Goal: Task Accomplishment & Management: Use online tool/utility

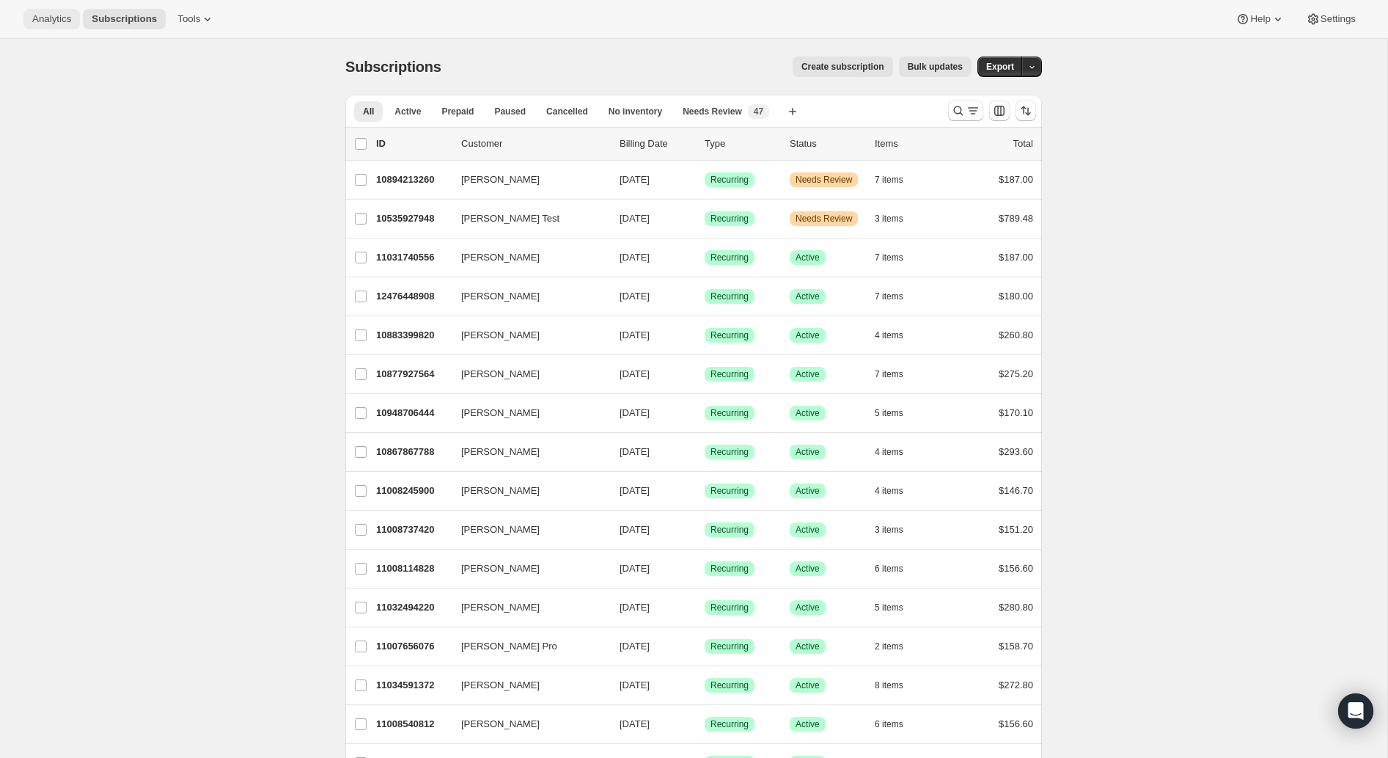
click at [48, 23] on span "Analytics" at bounding box center [51, 19] width 39 height 12
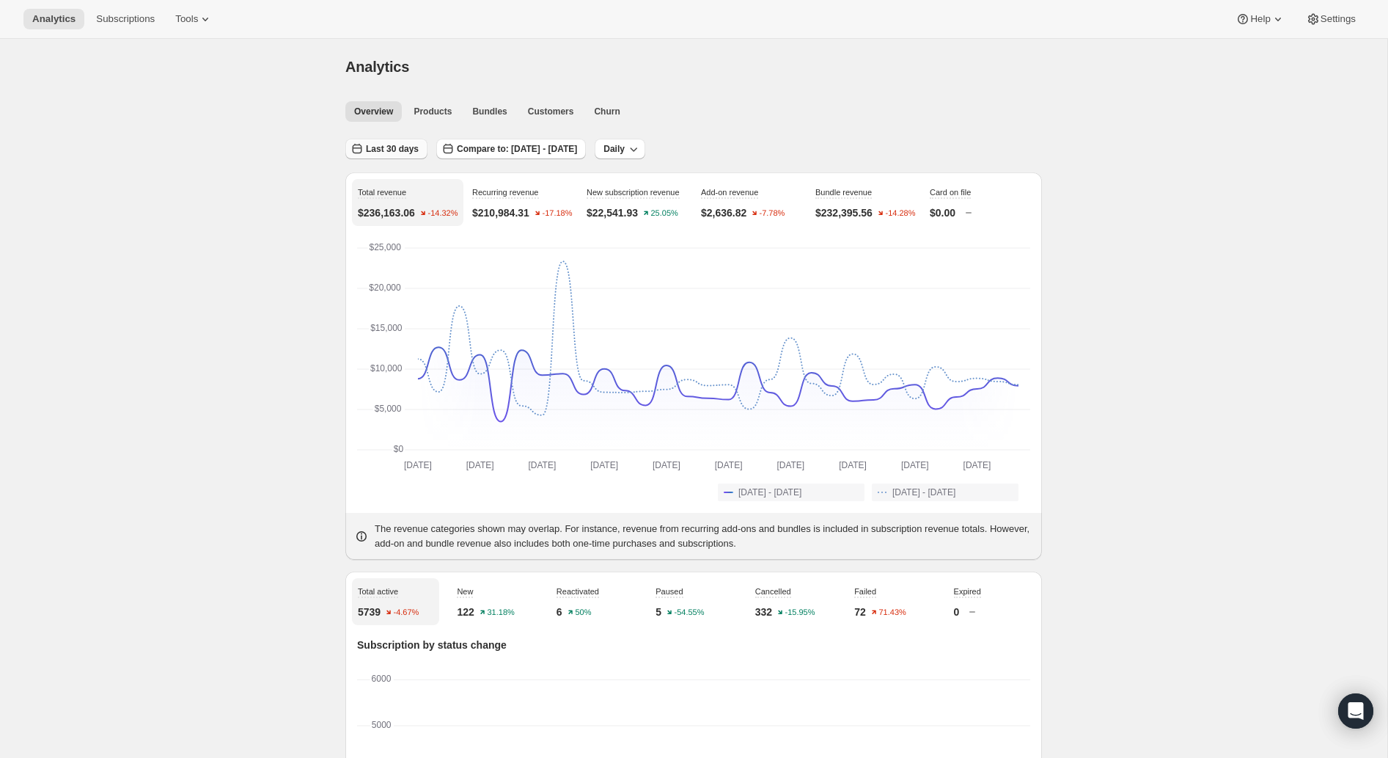
click at [393, 155] on button "Last 30 days" at bounding box center [386, 149] width 82 height 21
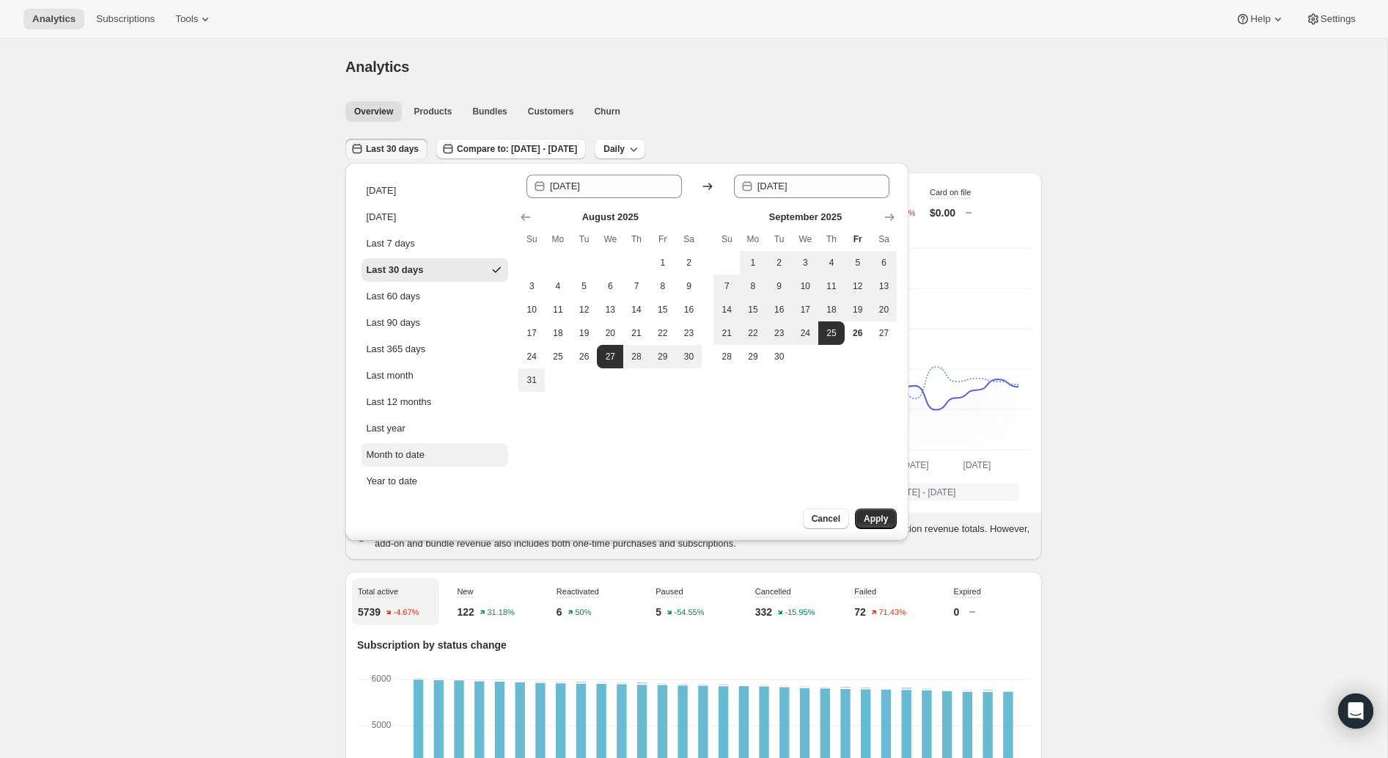
click at [411, 451] on div "Month to date" at bounding box center [395, 454] width 59 height 15
type input "[DATE]"
click at [879, 525] on button "Apply" at bounding box center [876, 518] width 42 height 21
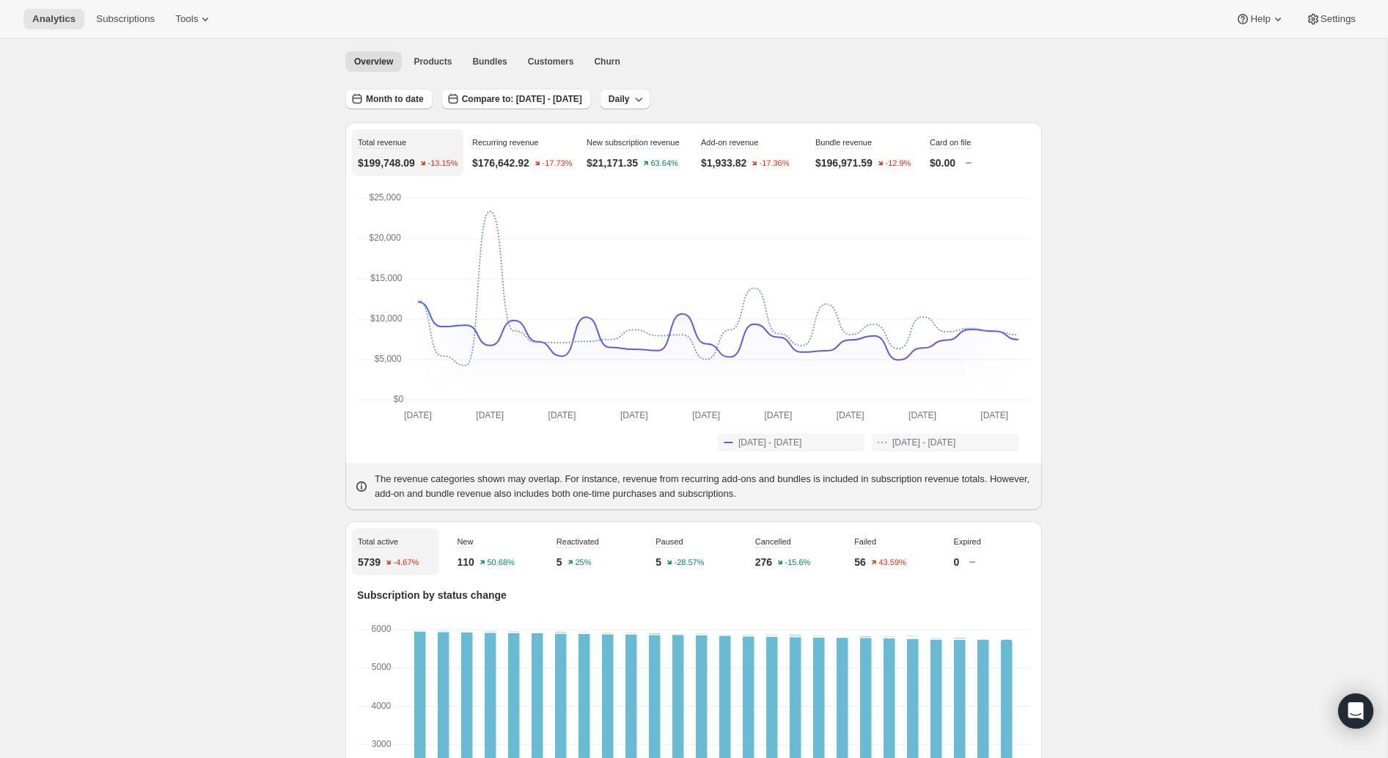
scroll to position [53, 0]
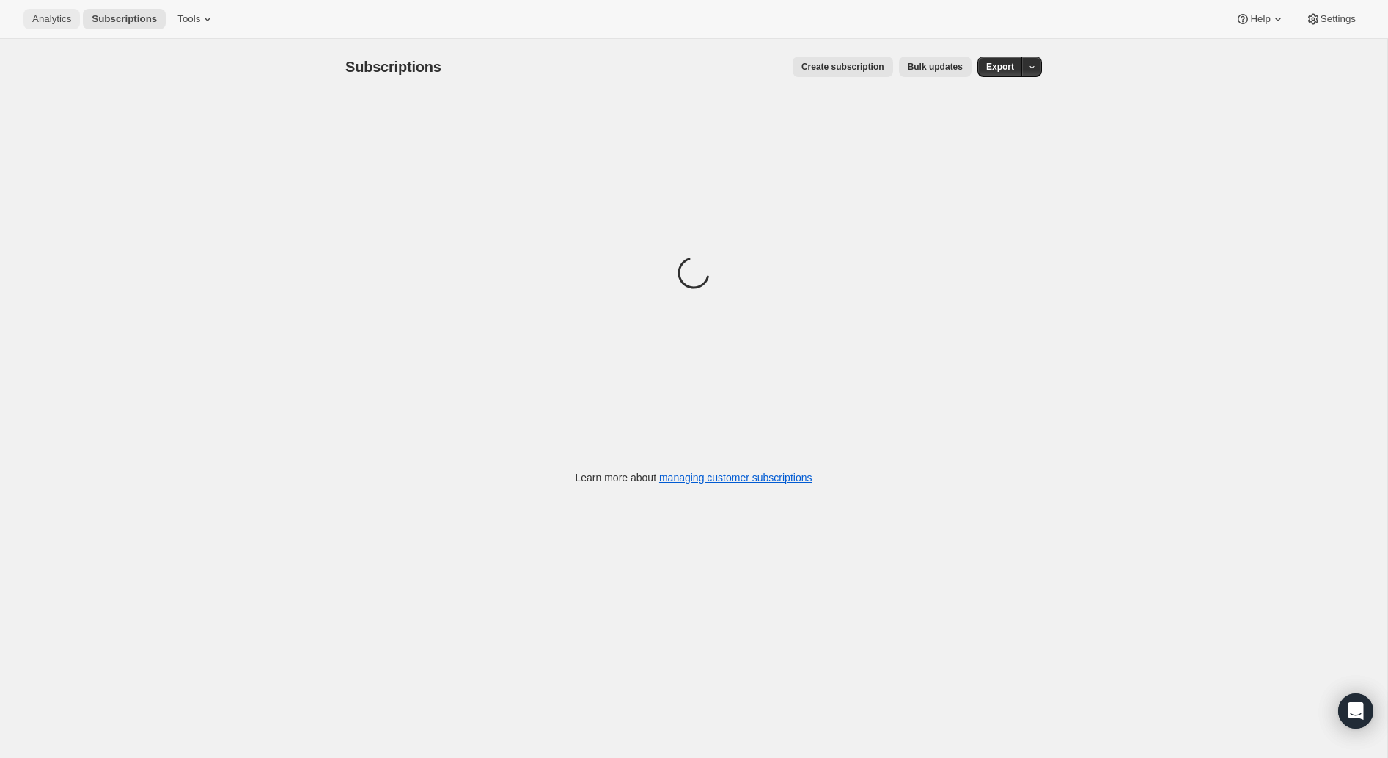
click at [46, 10] on button "Analytics" at bounding box center [51, 19] width 56 height 21
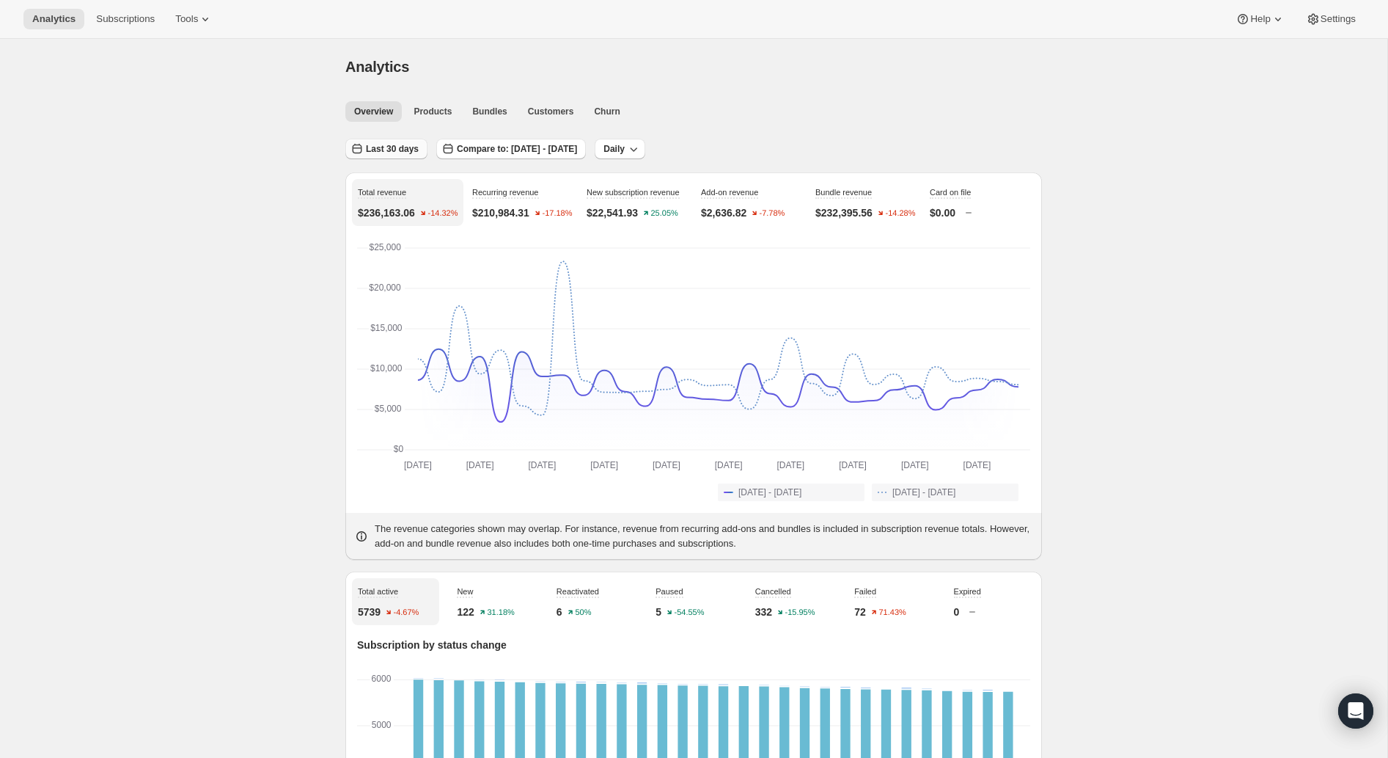
click at [398, 151] on span "Last 30 days" at bounding box center [392, 149] width 53 height 12
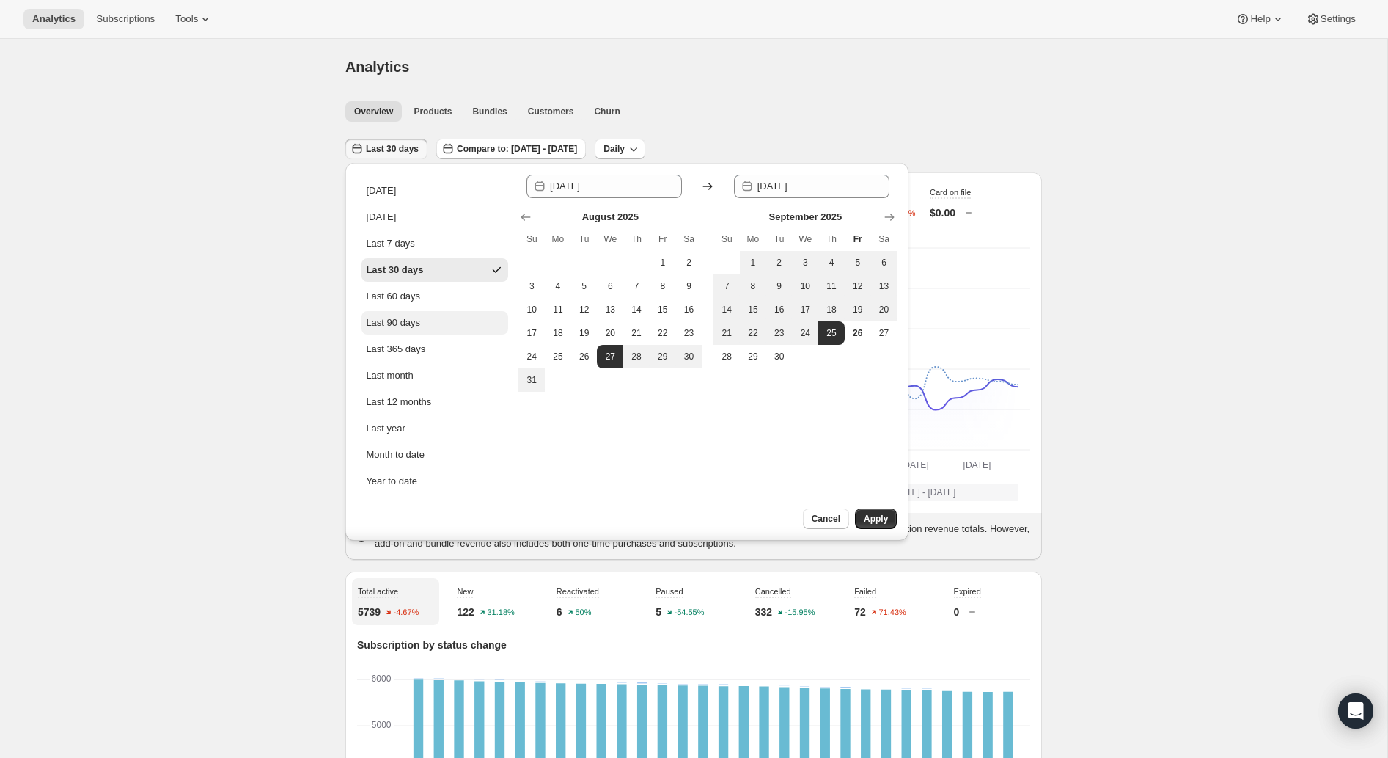
scroll to position [32, 0]
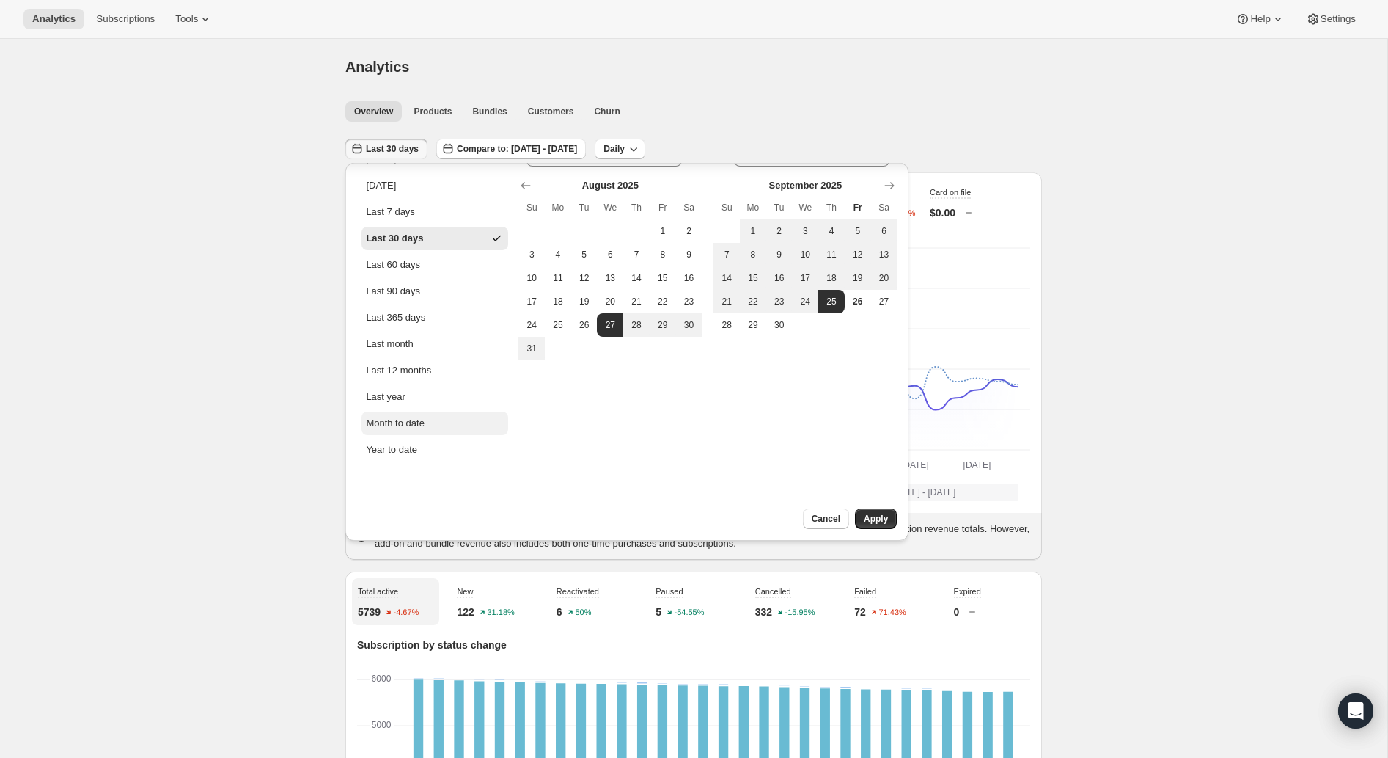
click at [397, 418] on div "Month to date" at bounding box center [395, 423] width 59 height 15
type input "[DATE]"
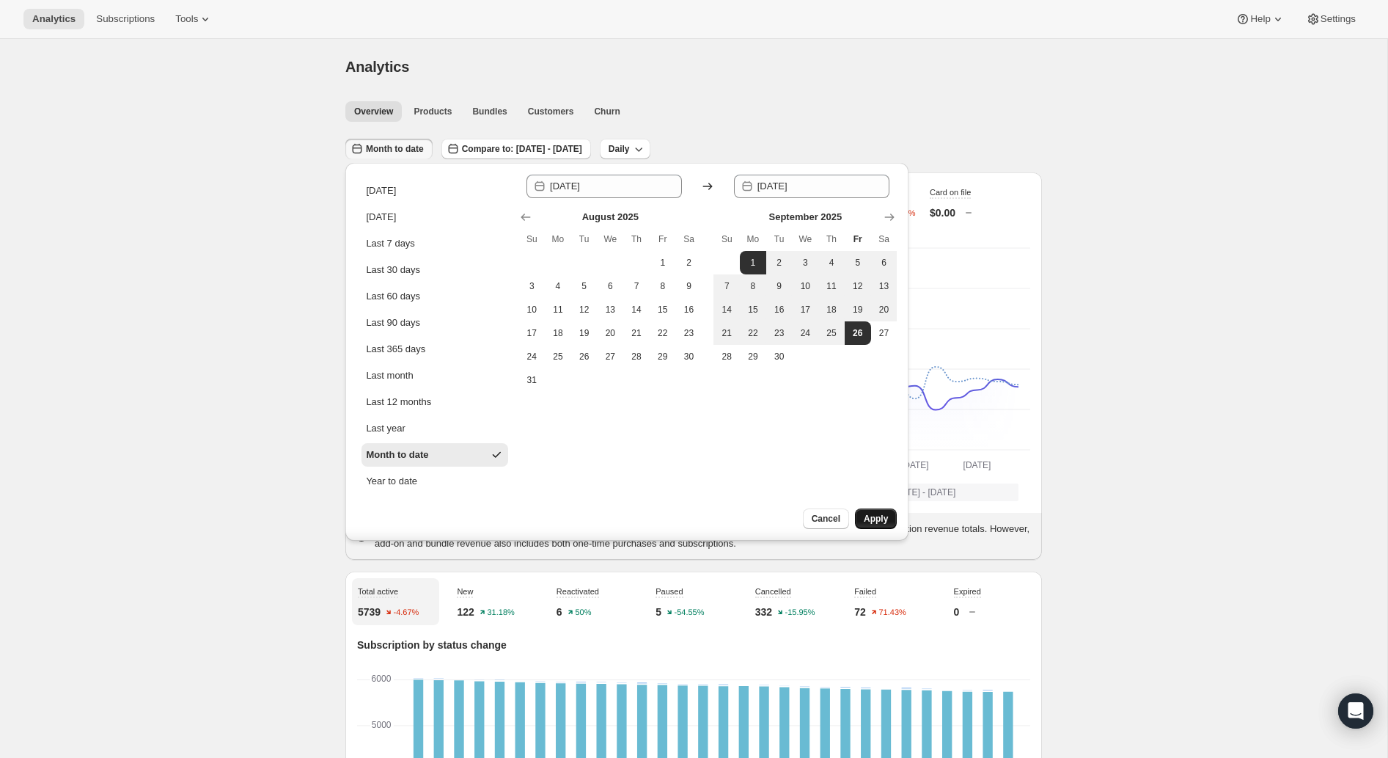
click at [869, 514] on span "Apply" at bounding box center [876, 519] width 24 height 12
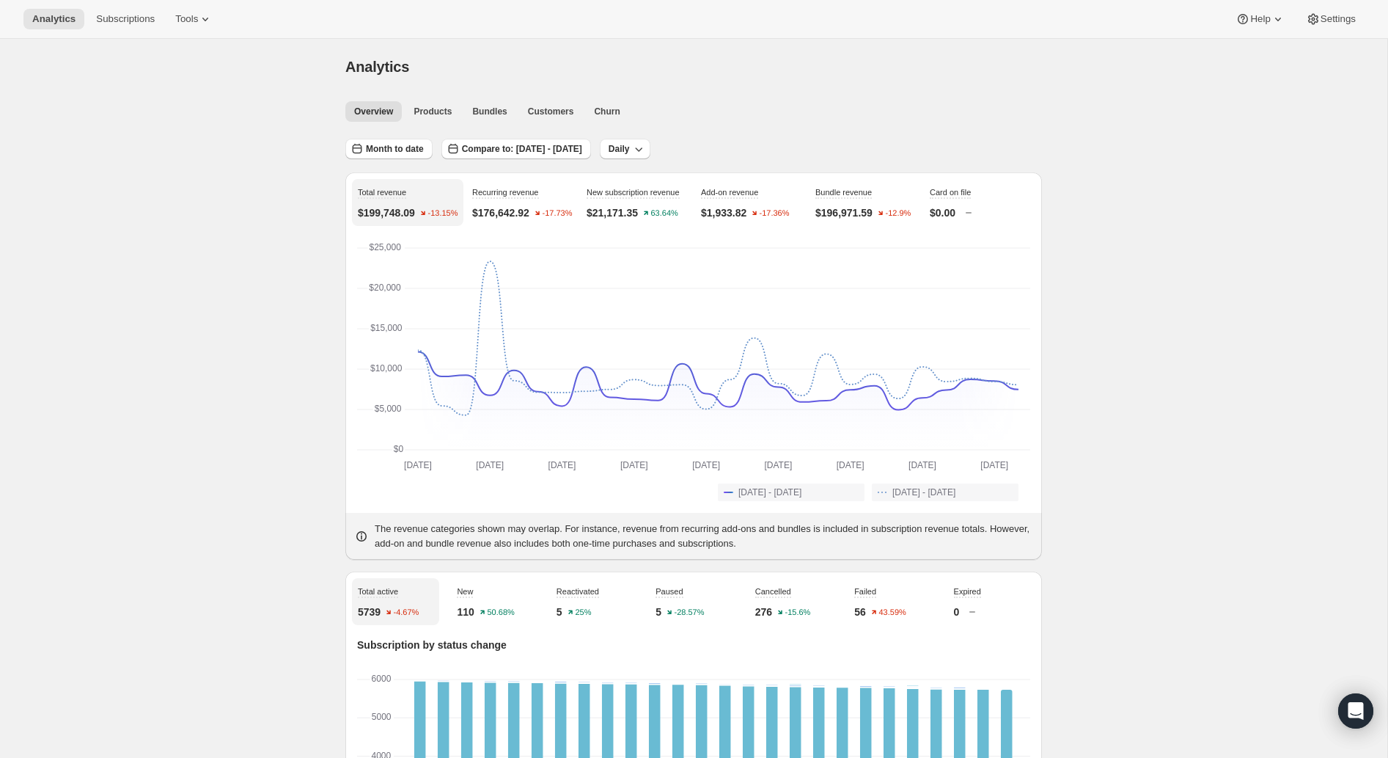
scroll to position [48, 0]
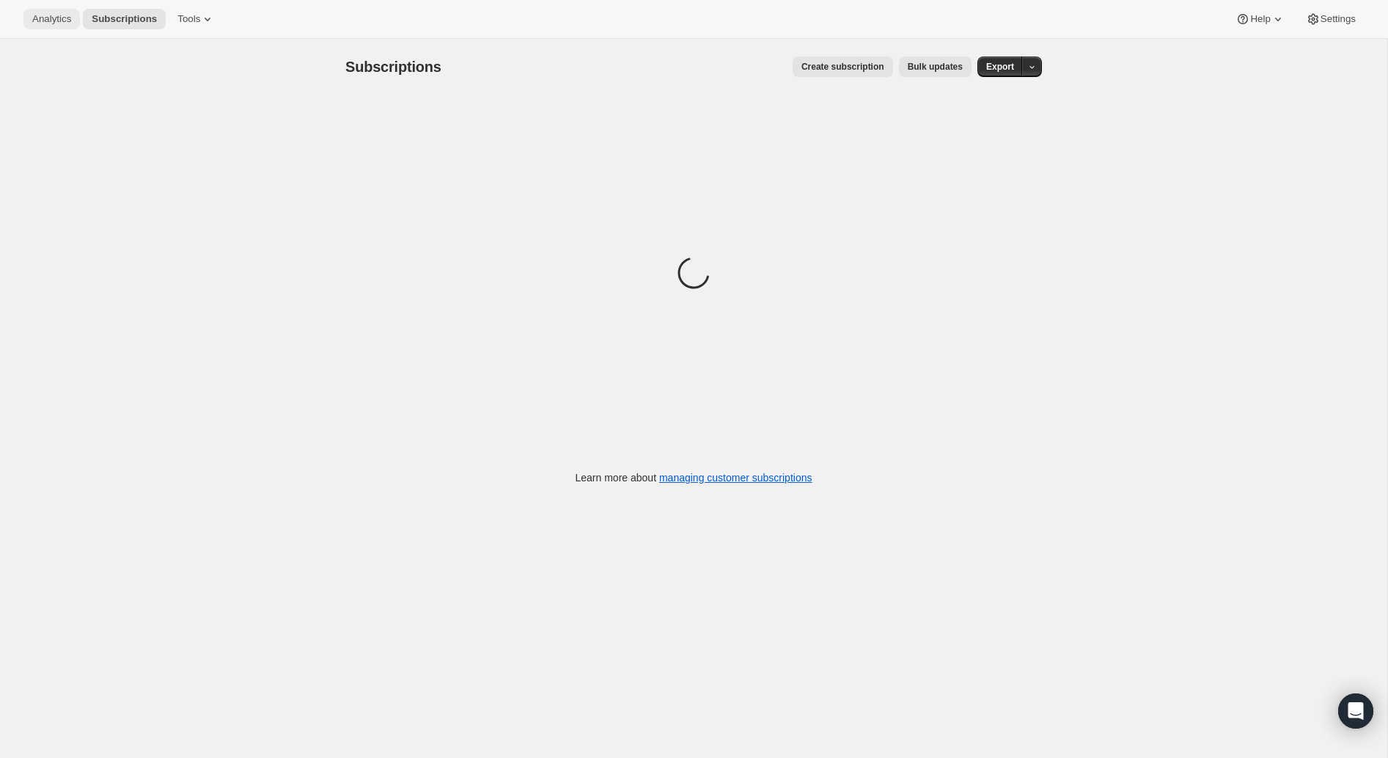
click at [59, 18] on span "Analytics" at bounding box center [51, 19] width 39 height 12
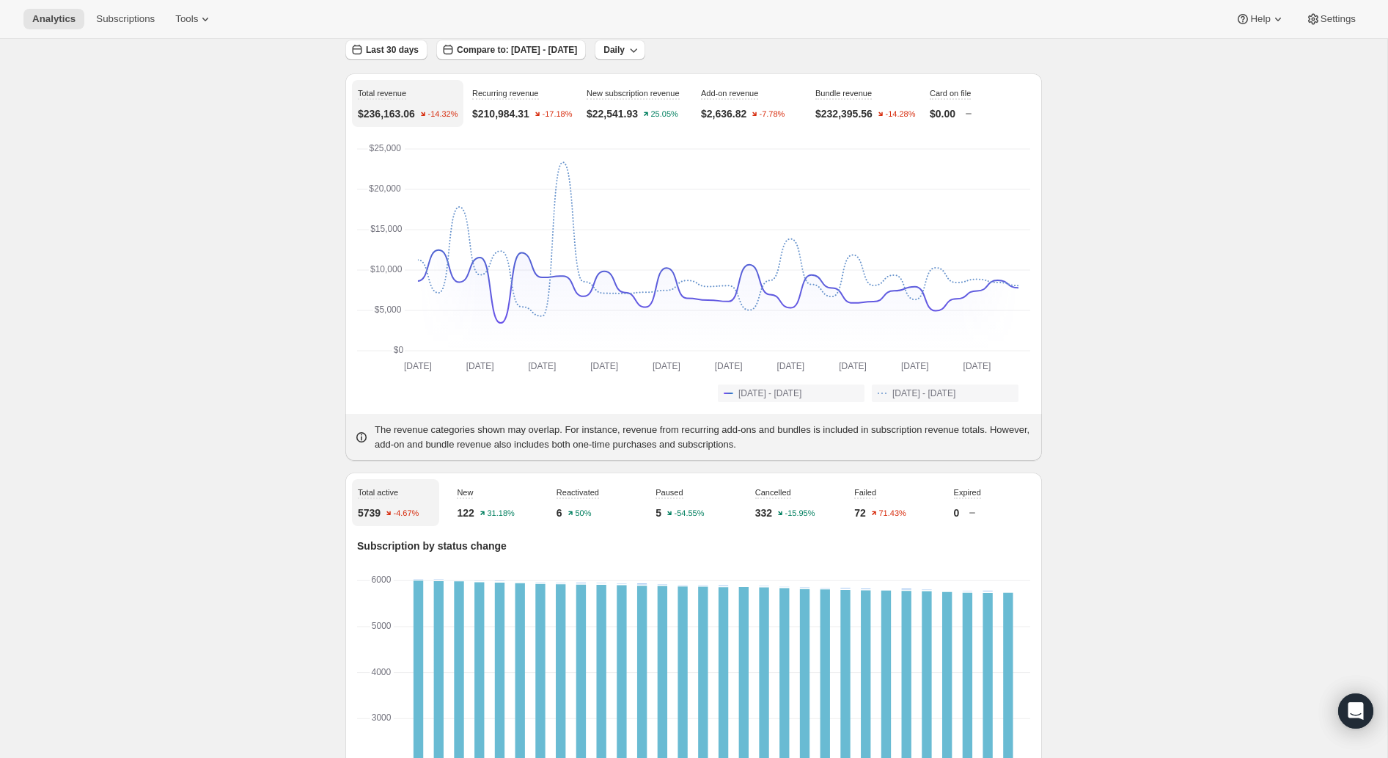
scroll to position [76, 0]
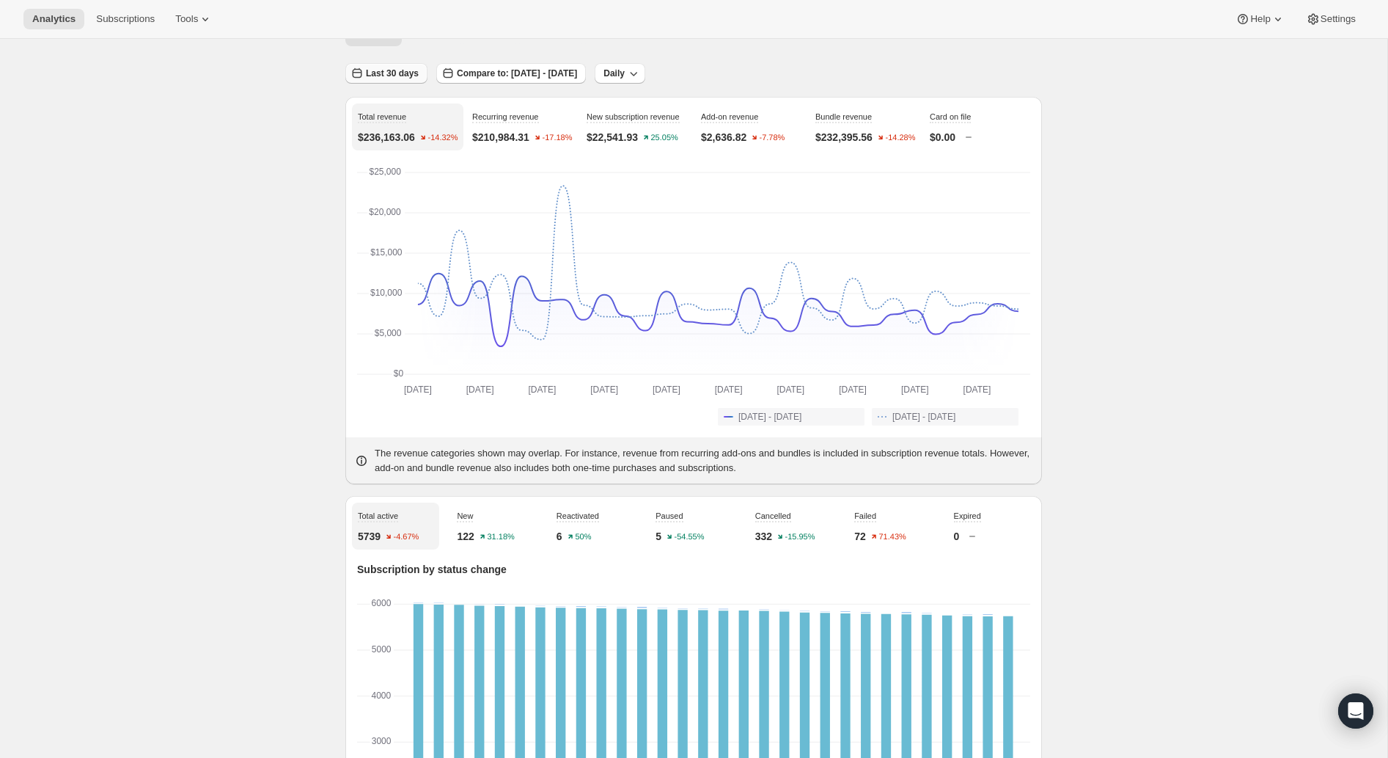
click at [385, 73] on span "Last 30 days" at bounding box center [392, 73] width 53 height 12
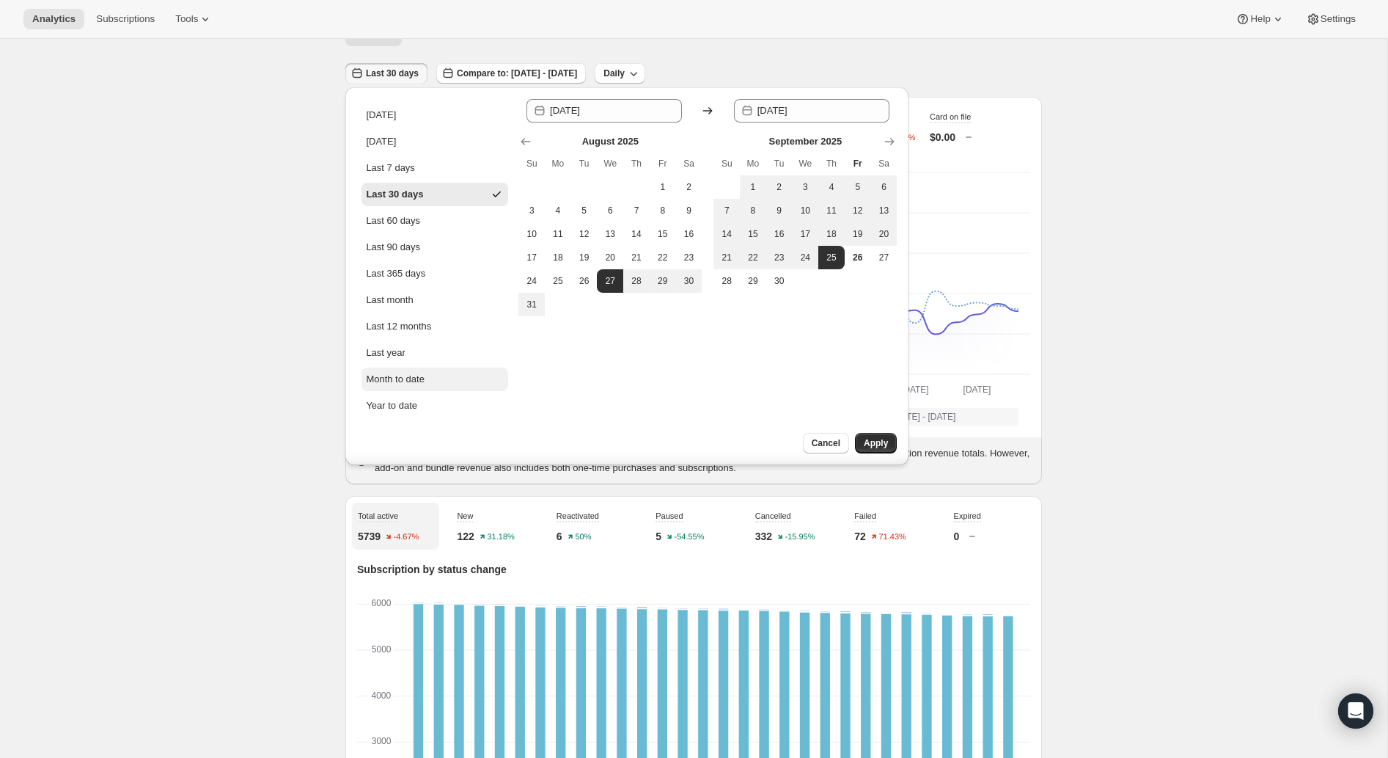
click at [430, 381] on button "Month to date" at bounding box center [435, 378] width 147 height 23
type input "[DATE]"
click at [876, 441] on span "Apply" at bounding box center [876, 443] width 24 height 12
